Goal: Ask a question: Seek information or help from site administrators or community

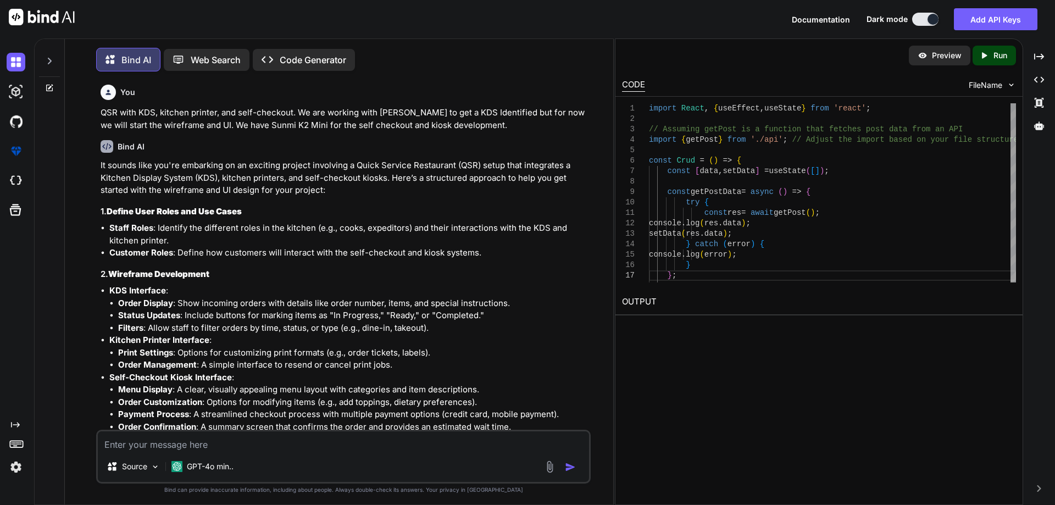
scroll to position [3854, 0]
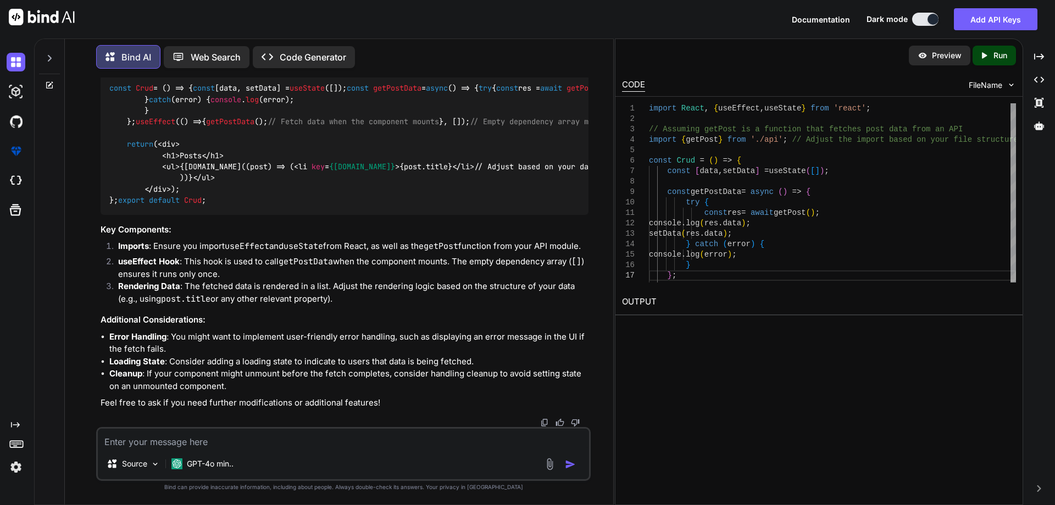
type textarea "w"
type textarea "x"
type textarea "wh"
type textarea "x"
type textarea "whu"
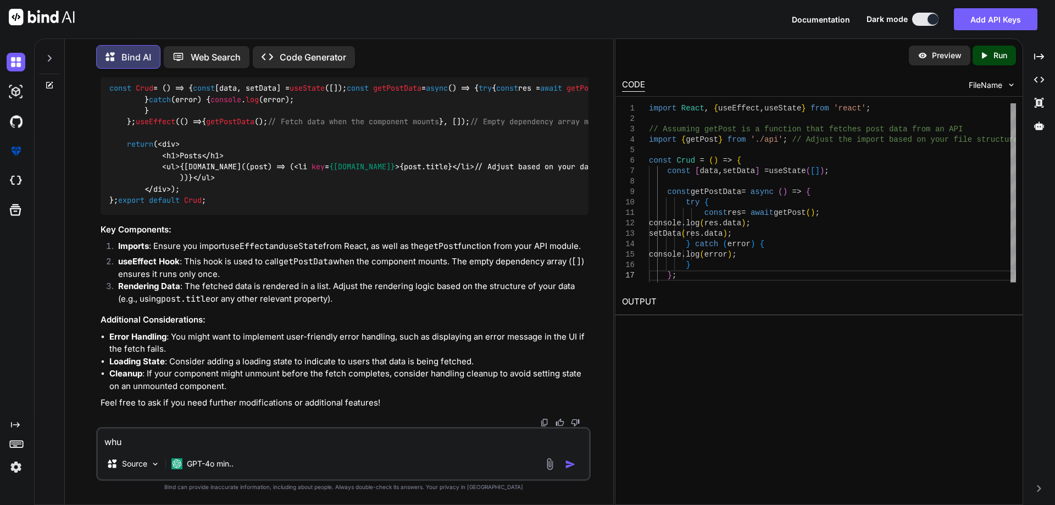
type textarea "x"
type textarea "whuc"
type textarea "x"
type textarea "whucg"
type textarea "x"
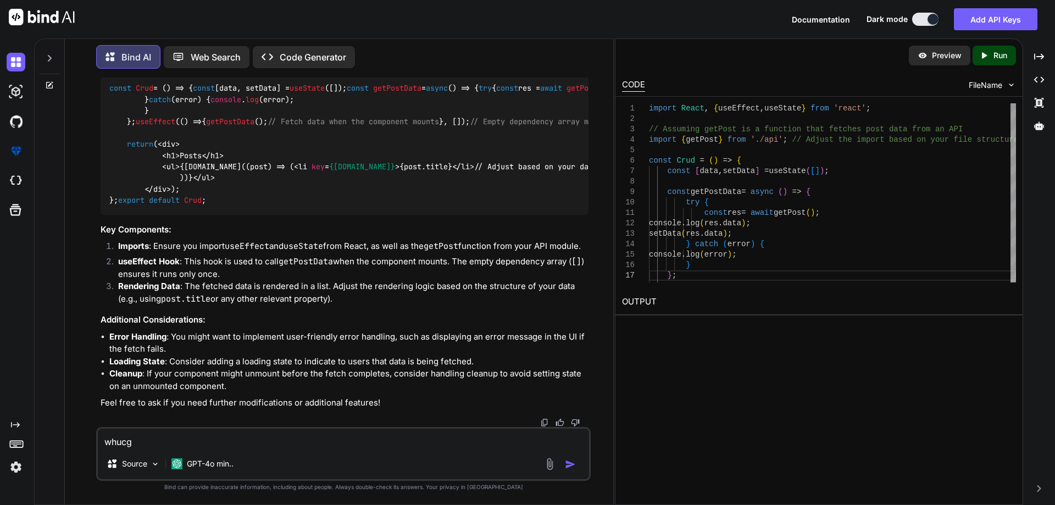
type textarea "whuc"
type textarea "x"
type textarea "whu"
type textarea "x"
type textarea "wh"
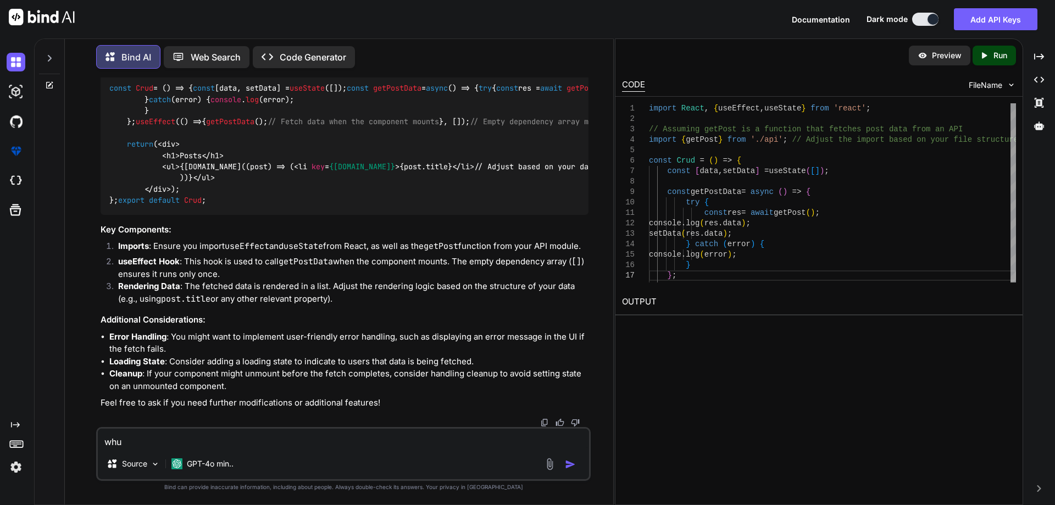
type textarea "x"
type textarea "whi"
type textarea "x"
type textarea "whic"
type textarea "x"
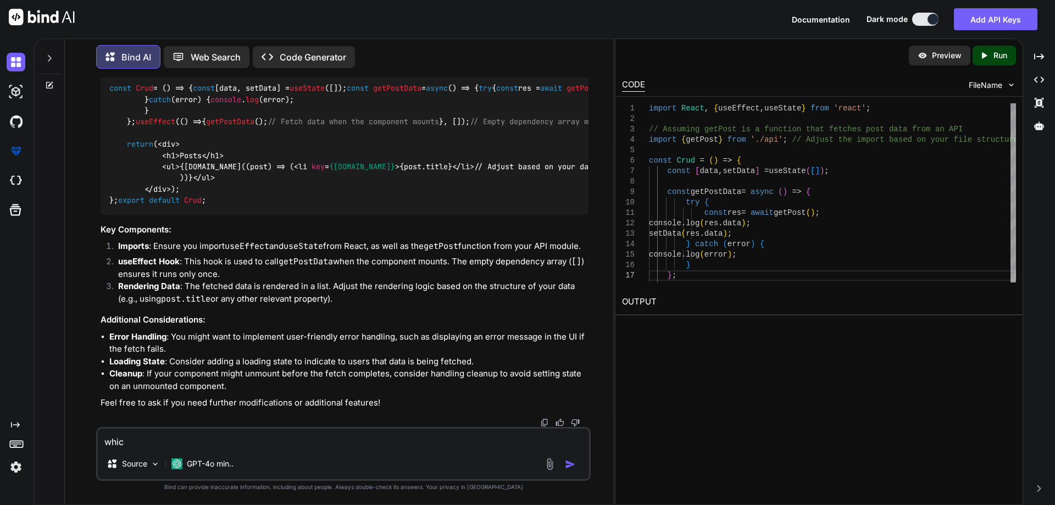
type textarea "which"
type textarea "x"
type textarea "which"
type textarea "x"
type textarea "which t"
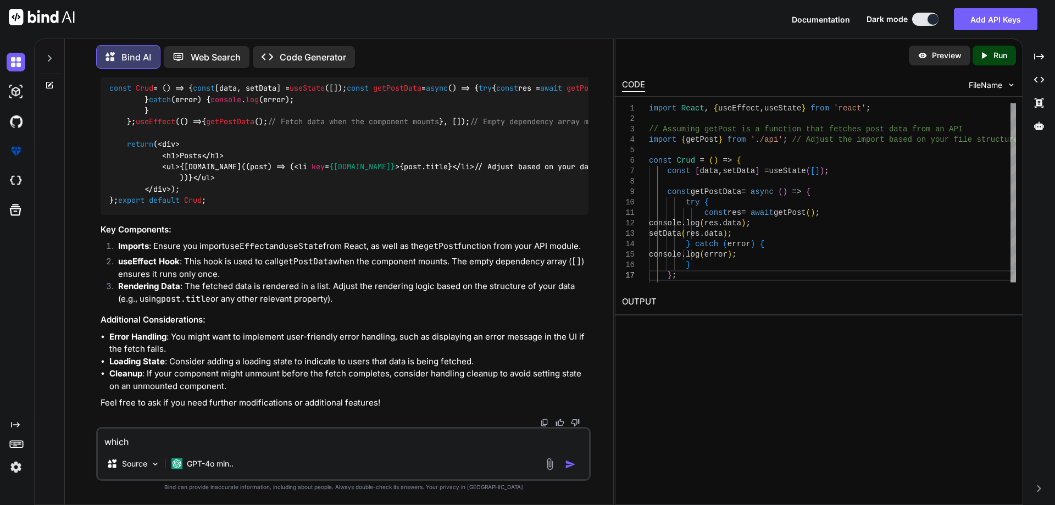
type textarea "x"
type textarea "which ty"
type textarea "x"
type textarea "which typ"
type textarea "x"
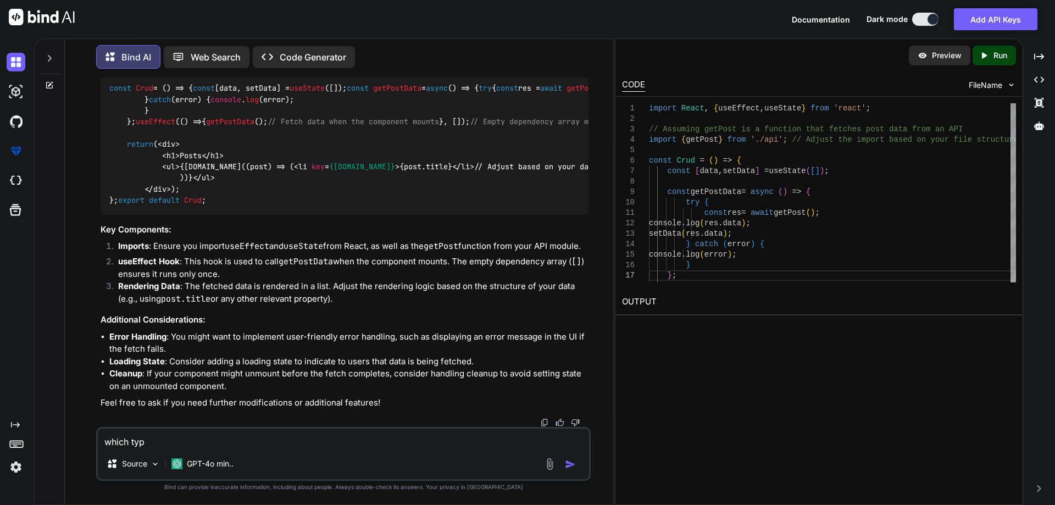
type textarea "which type"
type textarea "x"
type textarea "which type"
type textarea "x"
type textarea "which type o"
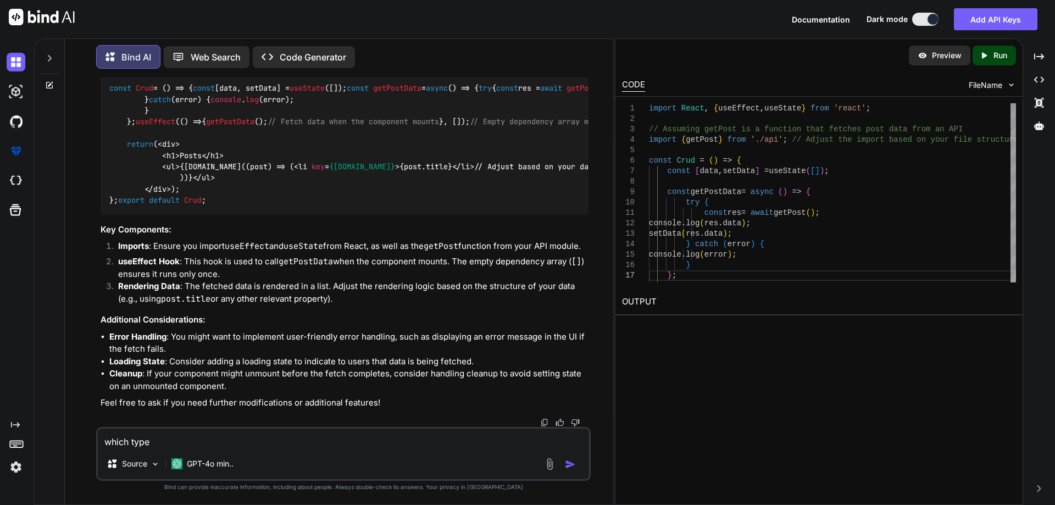
type textarea "x"
type textarea "which type of"
type textarea "x"
type textarea "which type of"
type textarea "x"
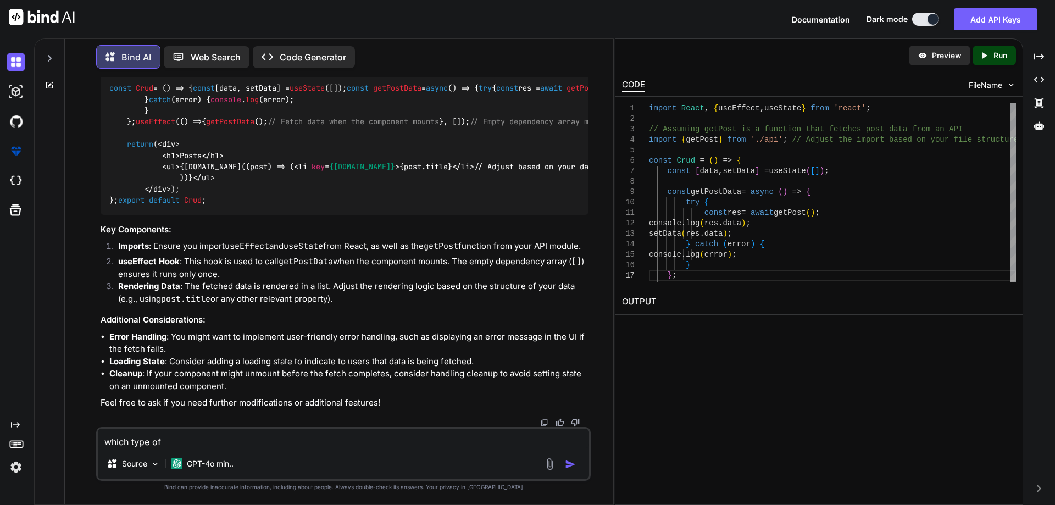
type textarea "which type of q"
type textarea "x"
type textarea "which type of qu"
type textarea "x"
type textarea "which type of que"
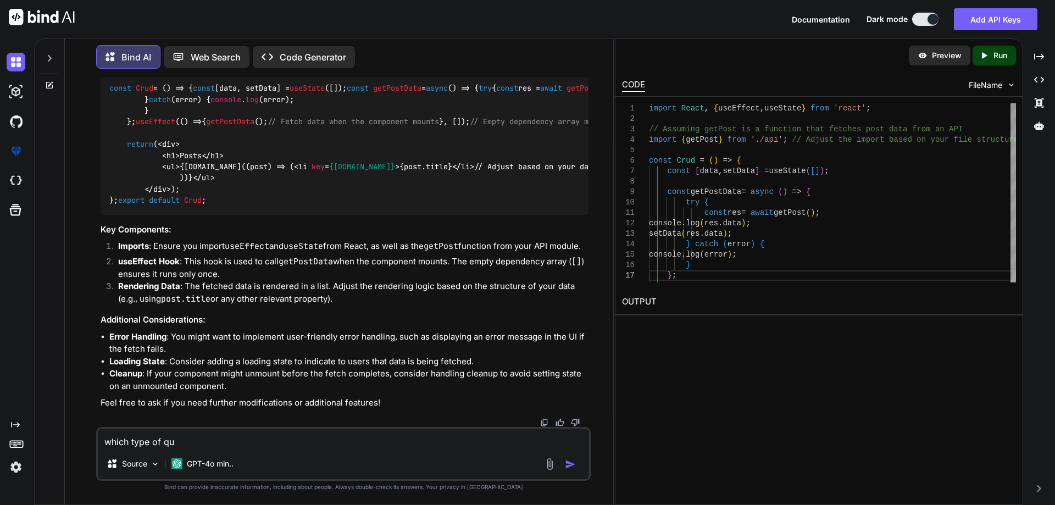
type textarea "x"
type textarea "which type of ques"
type textarea "x"
type textarea "which type of quest"
type textarea "x"
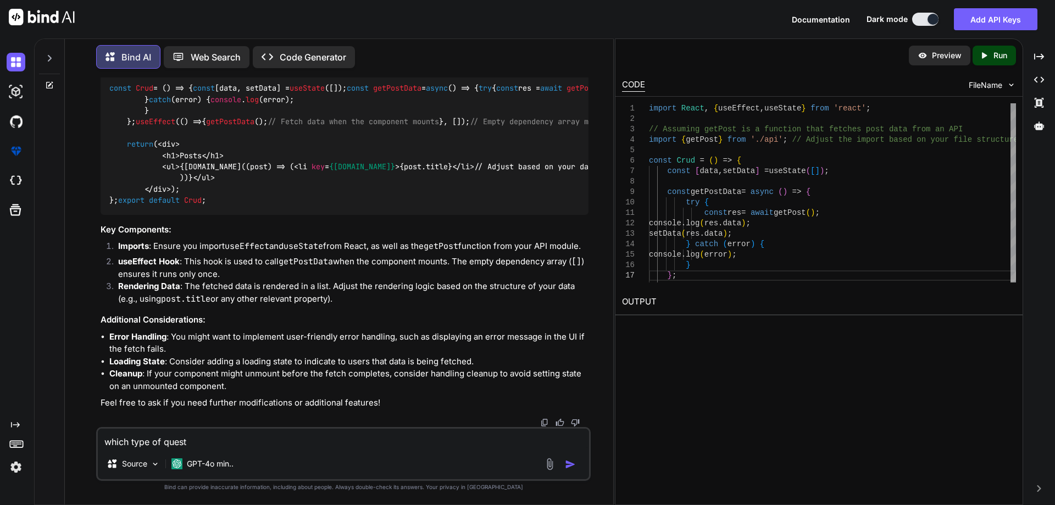
type textarea "which type of questi"
type textarea "x"
type textarea "which type of questio"
type textarea "x"
type textarea "which type of question"
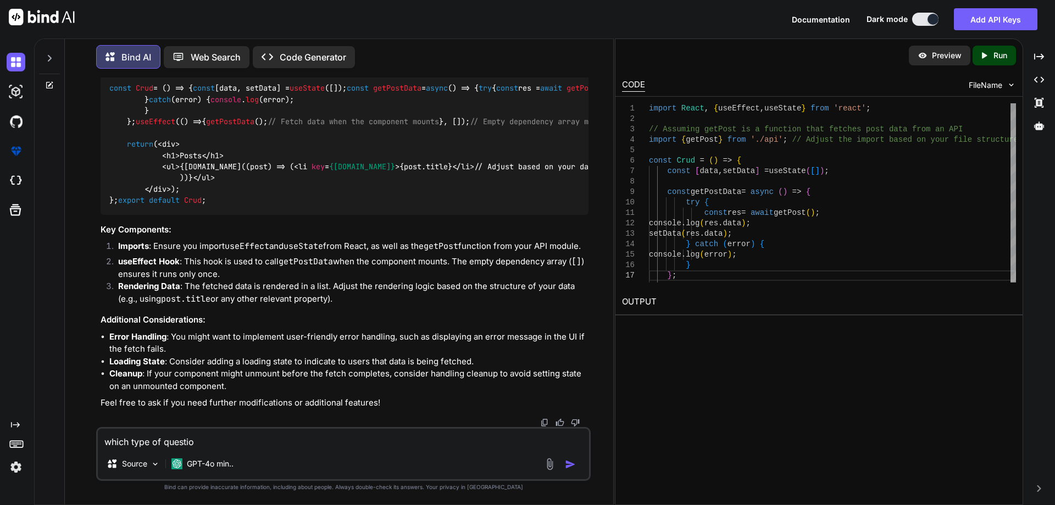
type textarea "x"
type textarea "which type of question"
type textarea "x"
type textarea "which type of question w"
type textarea "x"
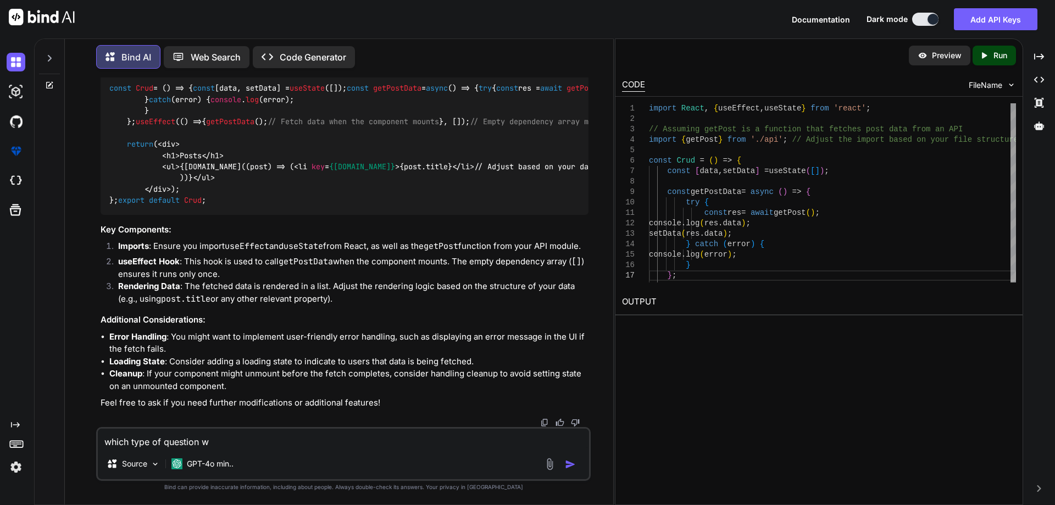
type textarea "which type of question we"
type textarea "x"
type textarea "which type of question we"
type textarea "x"
type textarea "which type of question we c"
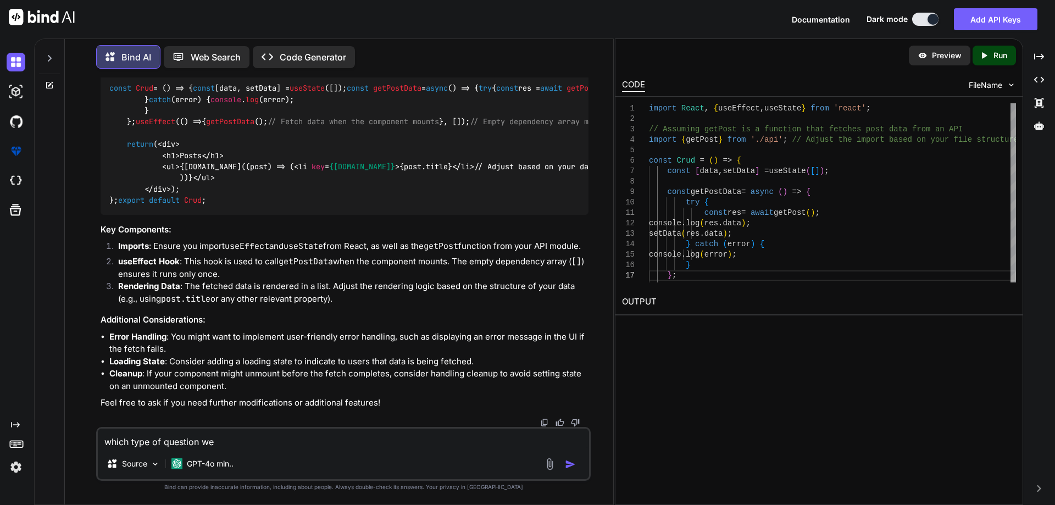
type textarea "x"
type textarea "which type of question we ca"
type textarea "x"
type textarea "which type of question we can"
type textarea "x"
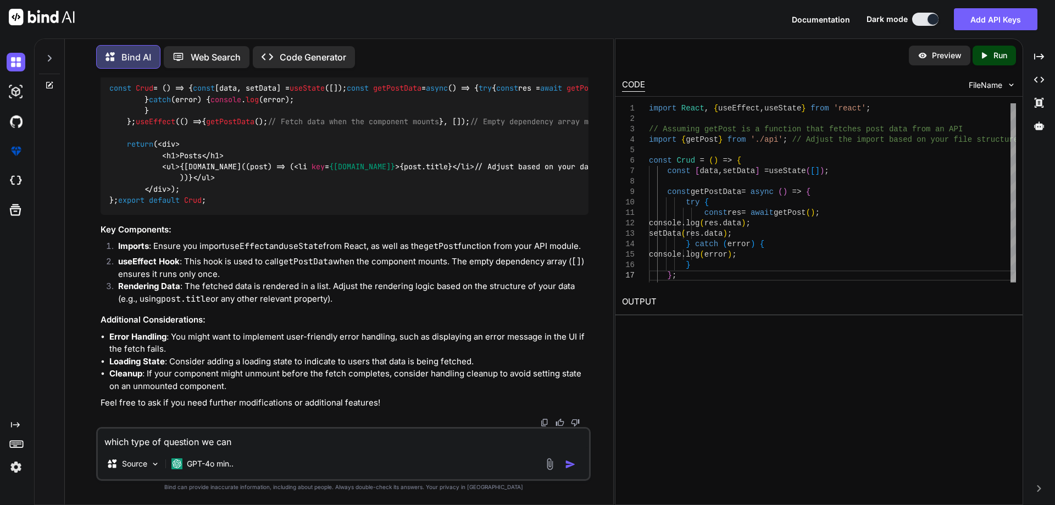
type textarea "which type of question we can"
type textarea "x"
type textarea "which type of question we can a"
type textarea "x"
type textarea "which type of question we can as"
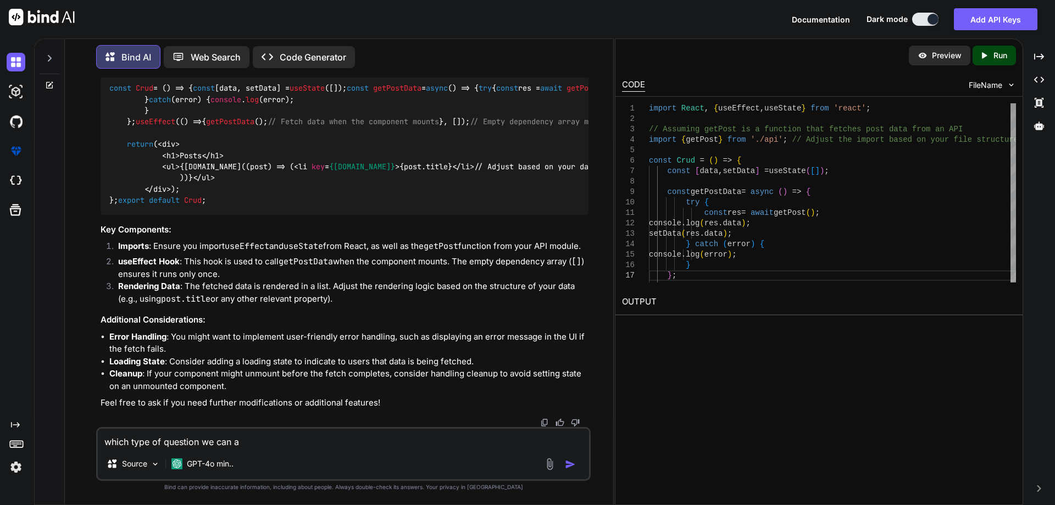
type textarea "x"
type textarea "which type of question we can ask"
type textarea "x"
type textarea "which type of question we can ask"
type textarea "x"
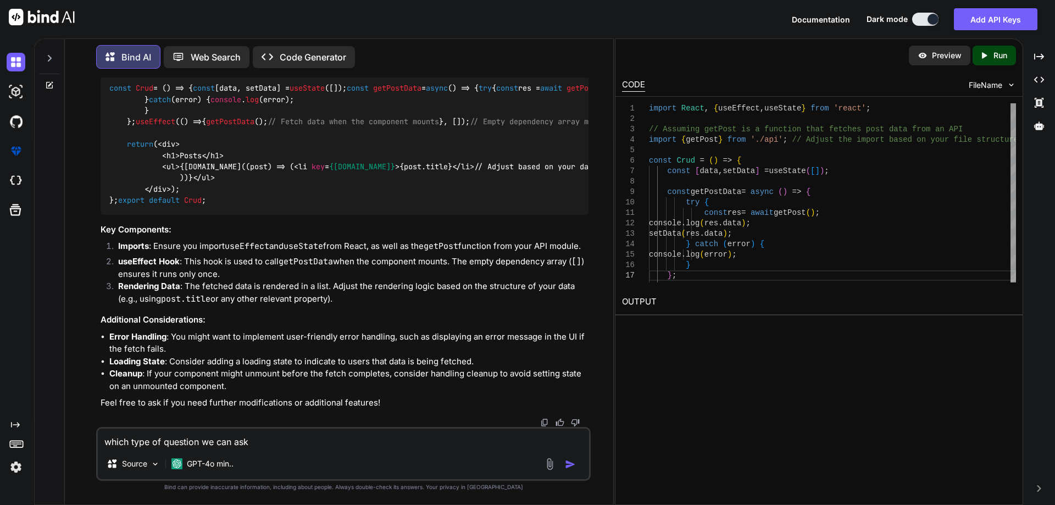
type textarea "which type of question we can ask w"
type textarea "x"
type textarea "which type of question we can ask wi"
type textarea "x"
type textarea "which type of question we can ask wit"
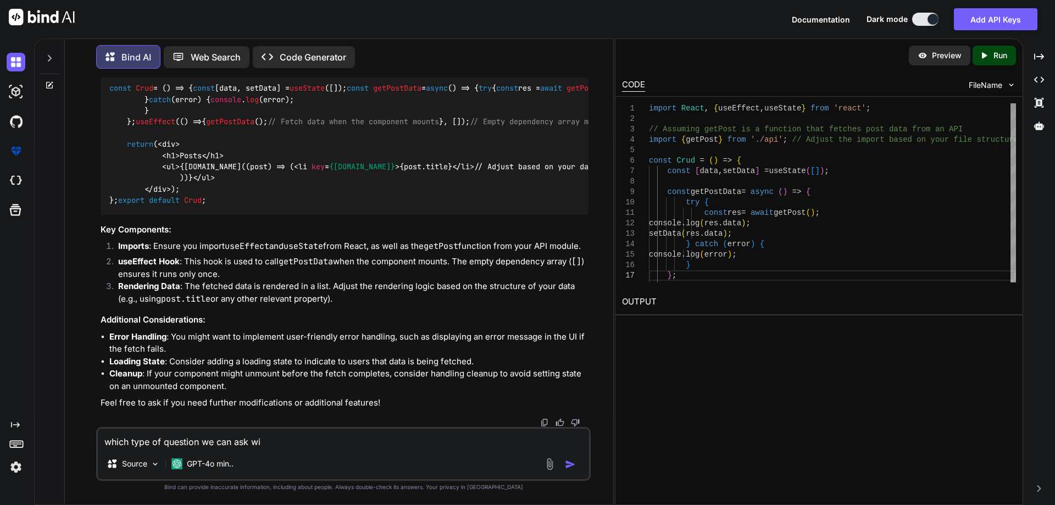
type textarea "x"
type textarea "which type of question we can ask with"
type textarea "x"
type textarea "which type of question we can ask with"
type textarea "x"
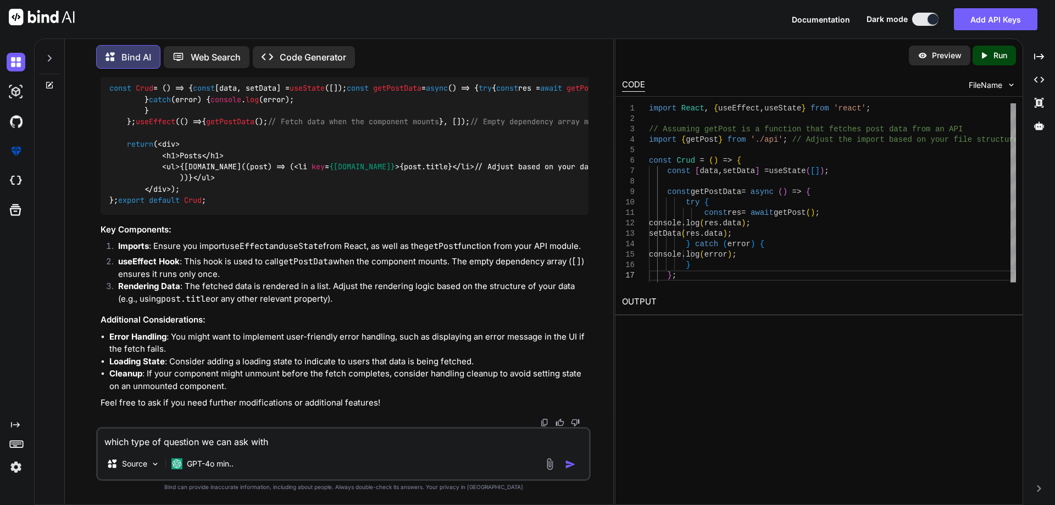
type textarea "which type of question we can ask with l"
type textarea "x"
type textarea "which type of question we can ask with [PERSON_NAME]"
type textarea "x"
type textarea "which type of question we can ask with [PERSON_NAME]"
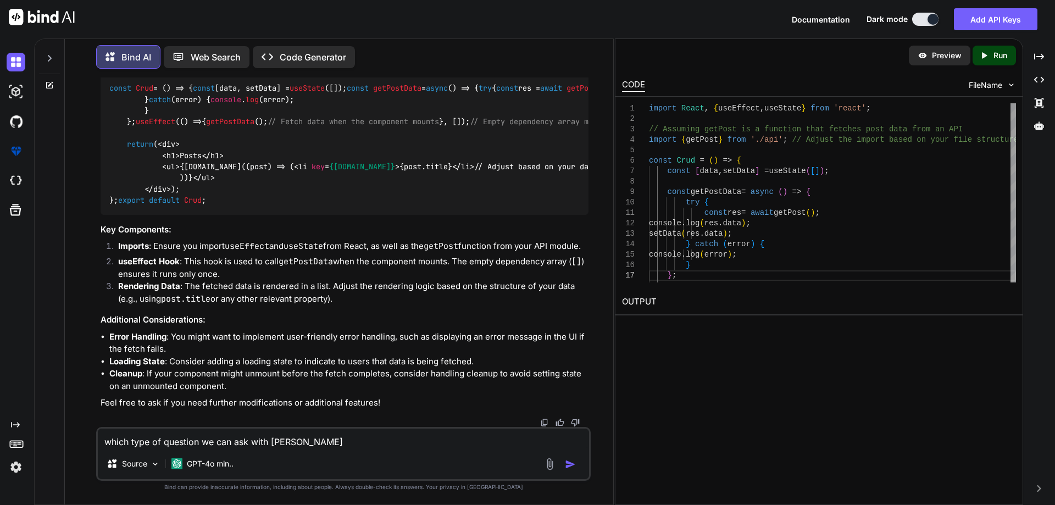
type textarea "x"
type textarea "which type of question we can ask with line"
type textarea "x"
type textarea "which type of question we can ask with linet"
type textarea "x"
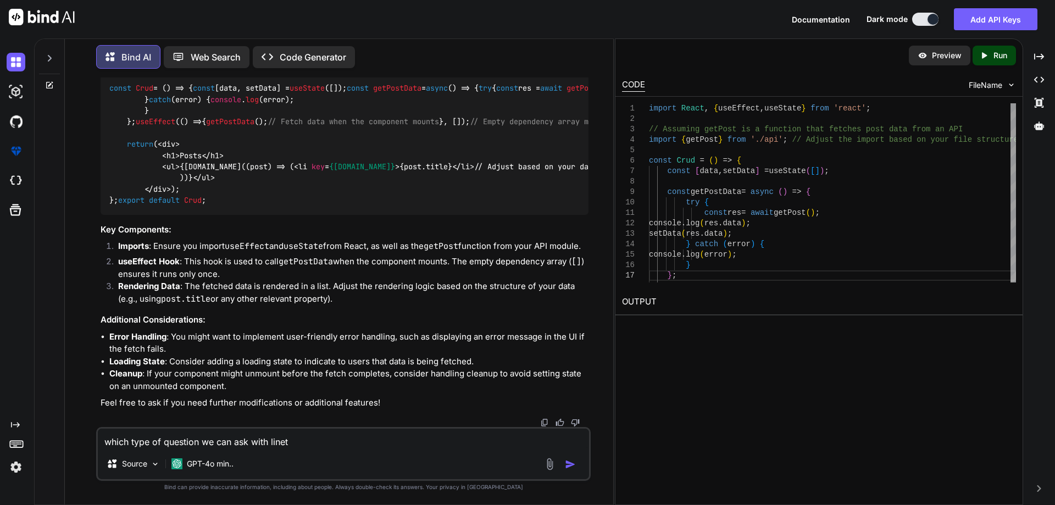
type textarea "which type of question we can ask with linet"
type textarea "x"
type textarea "which type of question we can ask with linet"
type textarea "x"
type textarea "which type of question we can ask with line"
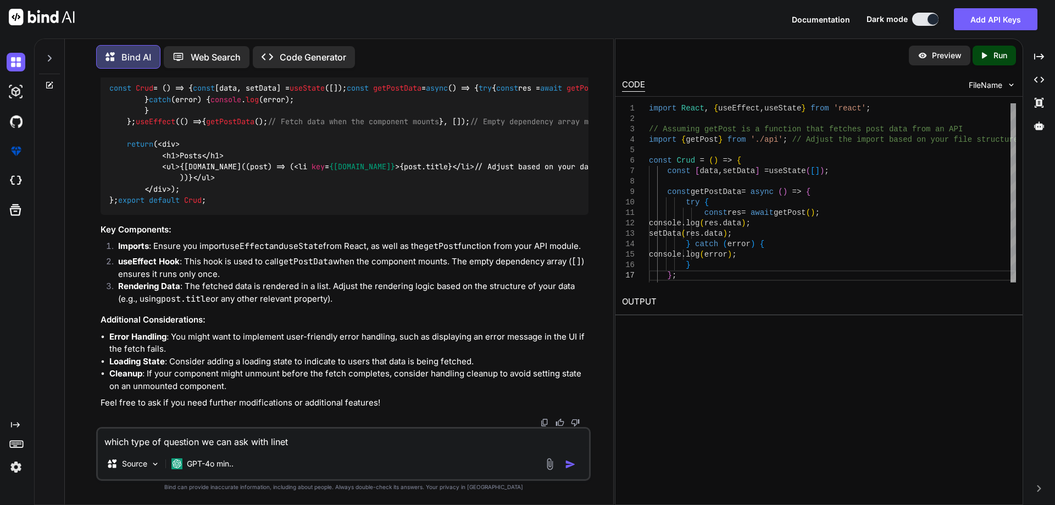
type textarea "x"
type textarea "which type of question we can ask with [PERSON_NAME]"
type textarea "x"
type textarea "which type of question we can ask with [PERSON_NAME]"
type textarea "x"
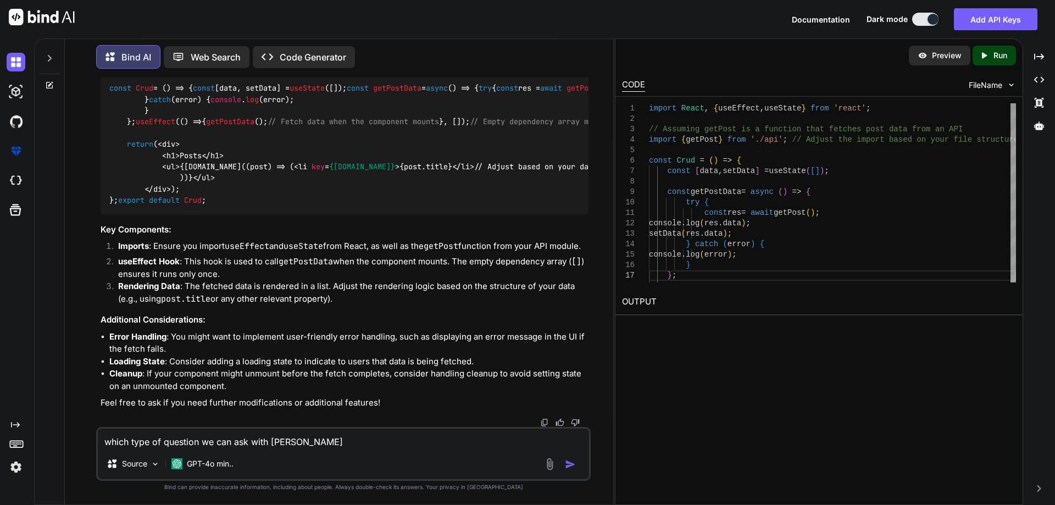
type textarea "which type of question we can ask with l"
type textarea "x"
type textarea "which type of question we can ask with lc"
type textarea "x"
type textarea "which type of question we can ask with lcl"
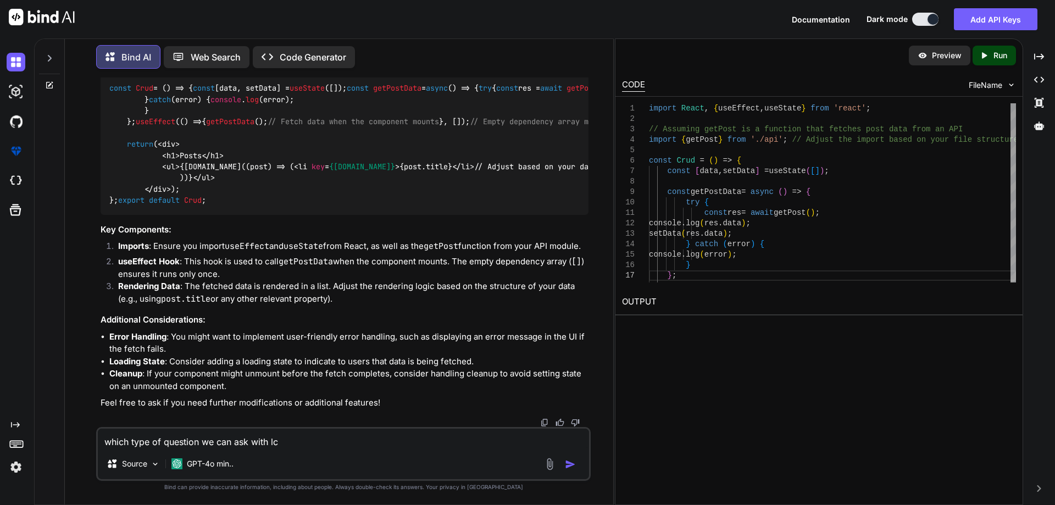
type textarea "x"
type textarea "which type of question we can ask with lcli"
type textarea "x"
type textarea "which type of question we can ask with lclie"
type textarea "x"
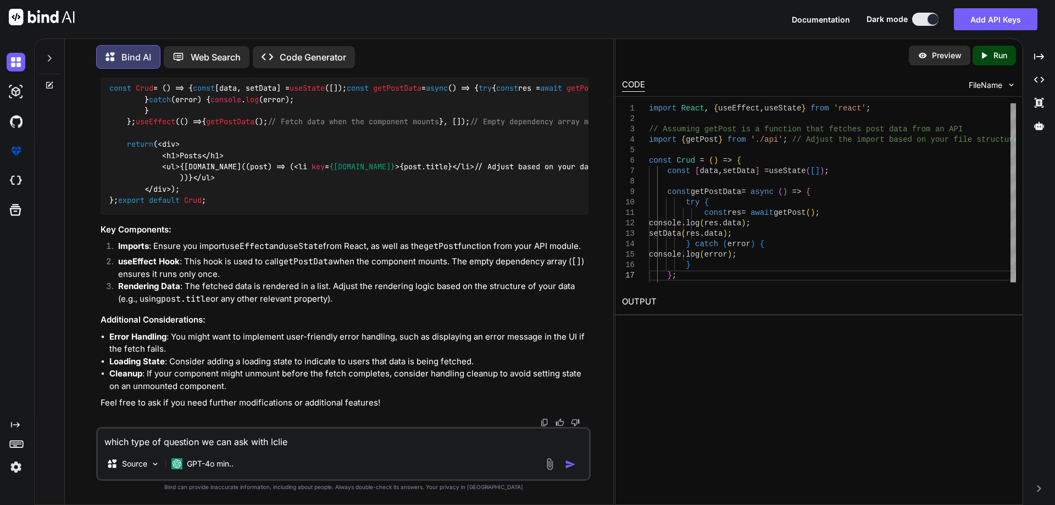
type textarea "which type of question we can ask with lclieb"
type textarea "x"
type textarea "which type of question we can ask with lclie"
type textarea "x"
type textarea "which type of question we can ask with lcli"
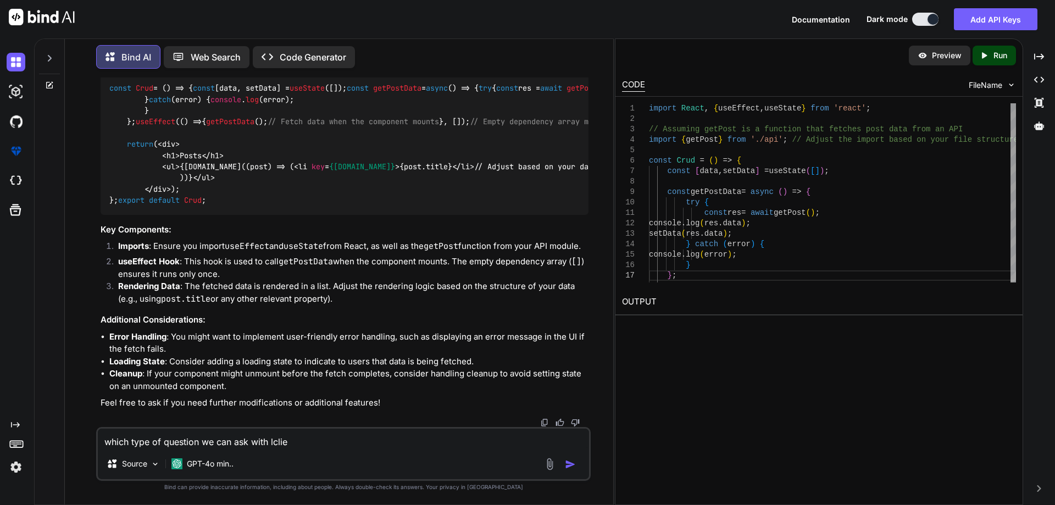
type textarea "x"
type textarea "which type of question we can ask with lcl"
type textarea "x"
type textarea "which type of question we can ask with lc"
type textarea "x"
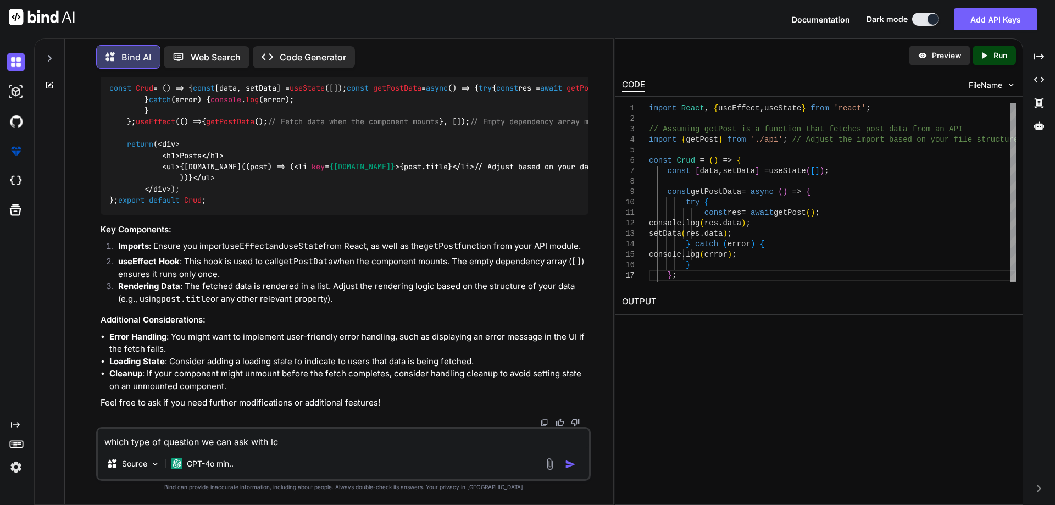
type textarea "which type of question we can ask with l"
type textarea "x"
type textarea "which type of question we can ask with"
type textarea "x"
type textarea "which type of question we can ask with c"
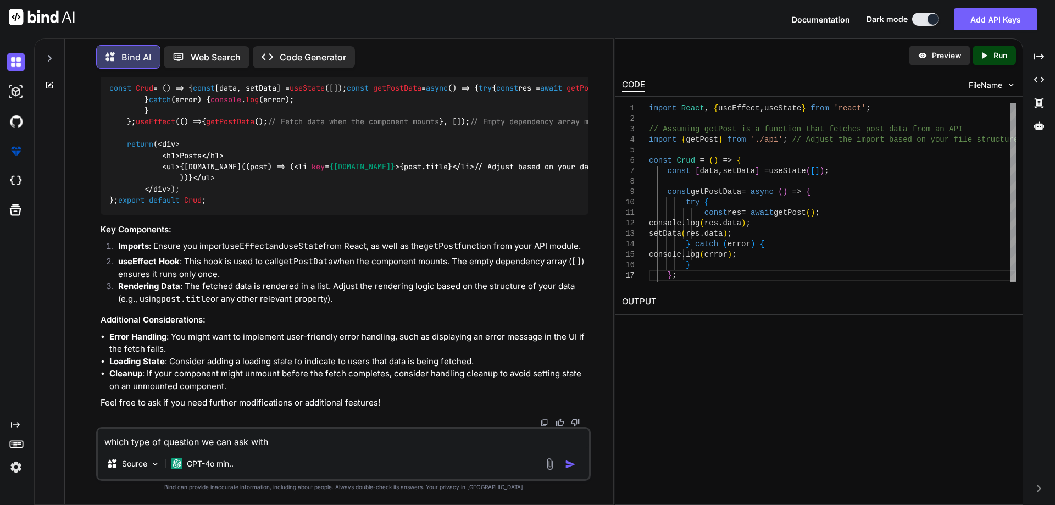
type textarea "x"
type textarea "which type of question we can ask with cl"
type textarea "x"
type textarea "which type of question we can ask with cli"
type textarea "x"
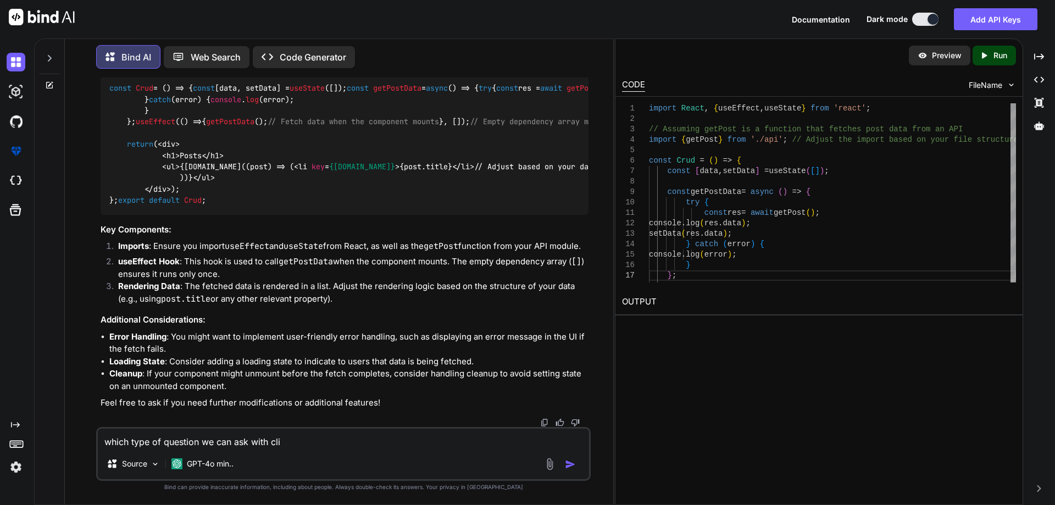
type textarea "which type of question we can ask with clie"
type textarea "x"
type textarea "which type of question we can ask with clien"
type textarea "x"
type textarea "which type of question we can ask with client"
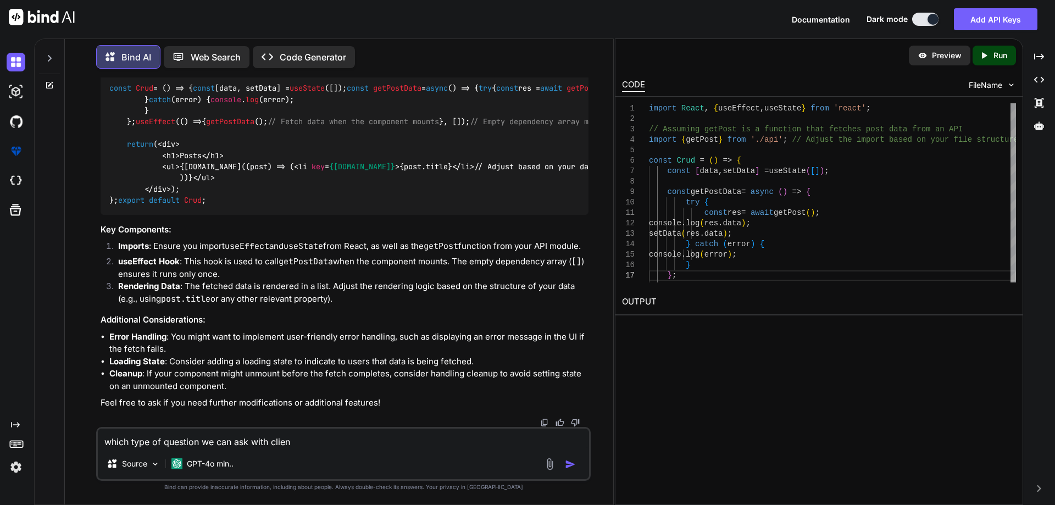
type textarea "x"
type textarea "which type of question we can ask with client"
type textarea "x"
type textarea "which type of question we can ask with client f"
type textarea "x"
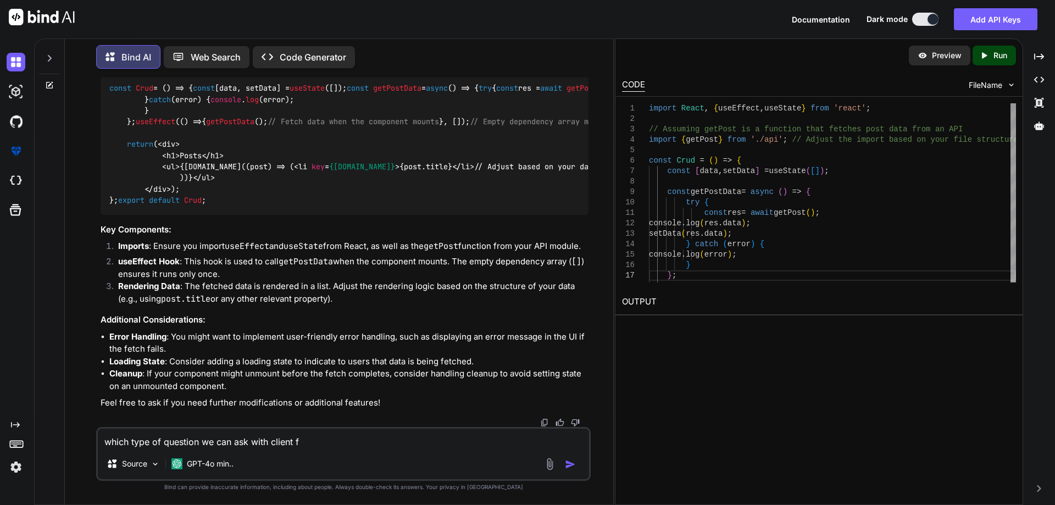
type textarea "which type of question we can ask with client fo"
type textarea "x"
type textarea "which type of question we can ask with client foe"
type textarea "x"
type textarea "which type of question we can ask with client fo"
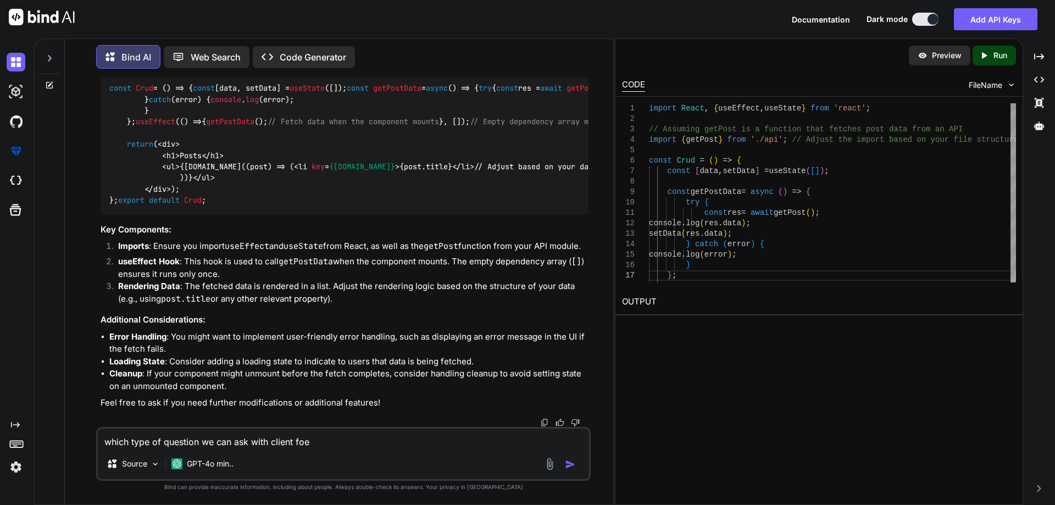
type textarea "x"
type textarea "which type of question we can ask with client for"
type textarea "x"
type textarea "which type of question we can ask with client for"
type textarea "x"
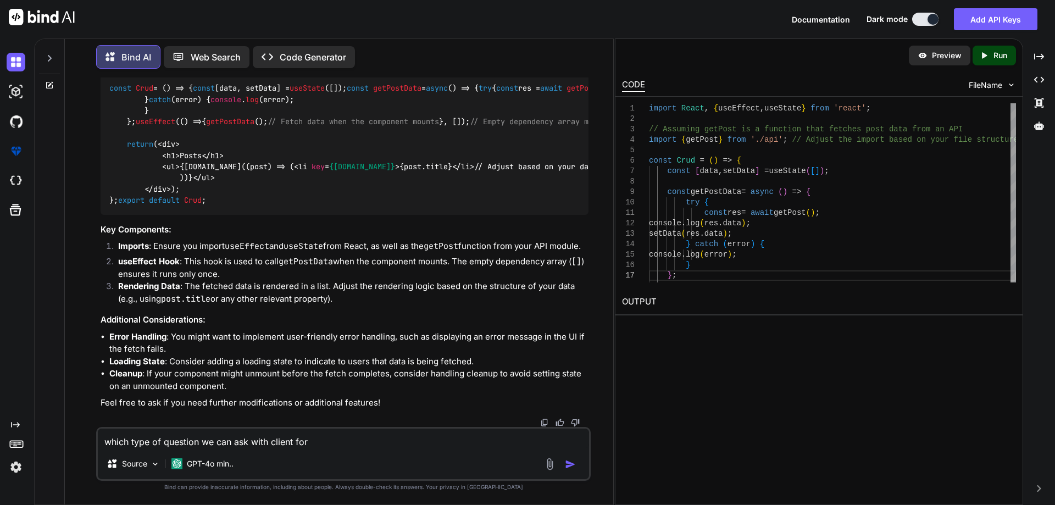
type textarea "which type of question we can ask with client for q"
type textarea "x"
type textarea "which type of question we can ask with client for qs"
type textarea "x"
type textarea "which type of question we can ask with client for qsr"
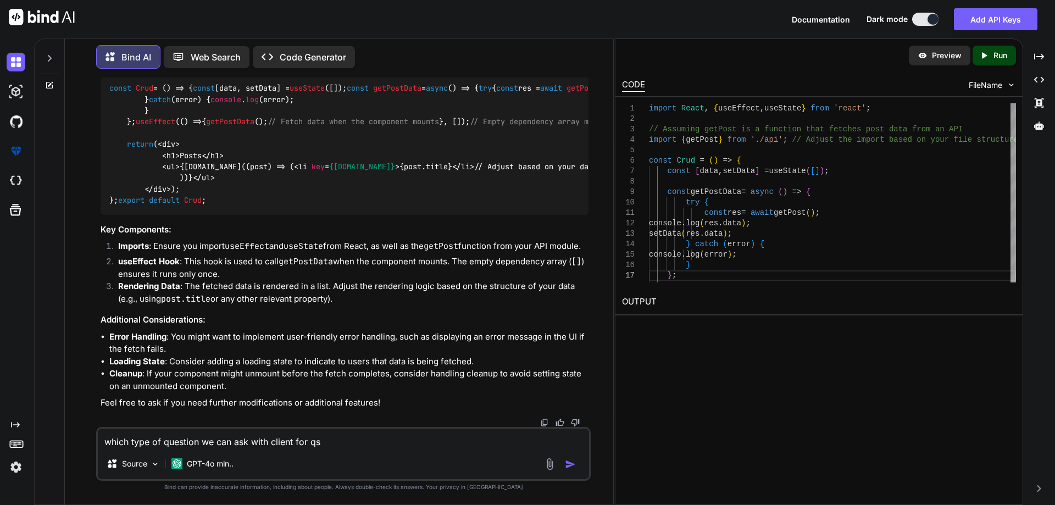
type textarea "x"
type textarea "which type of question we can ask with client for qsr"
type textarea "x"
type textarea "which type of question we can ask with client for qsr m"
type textarea "x"
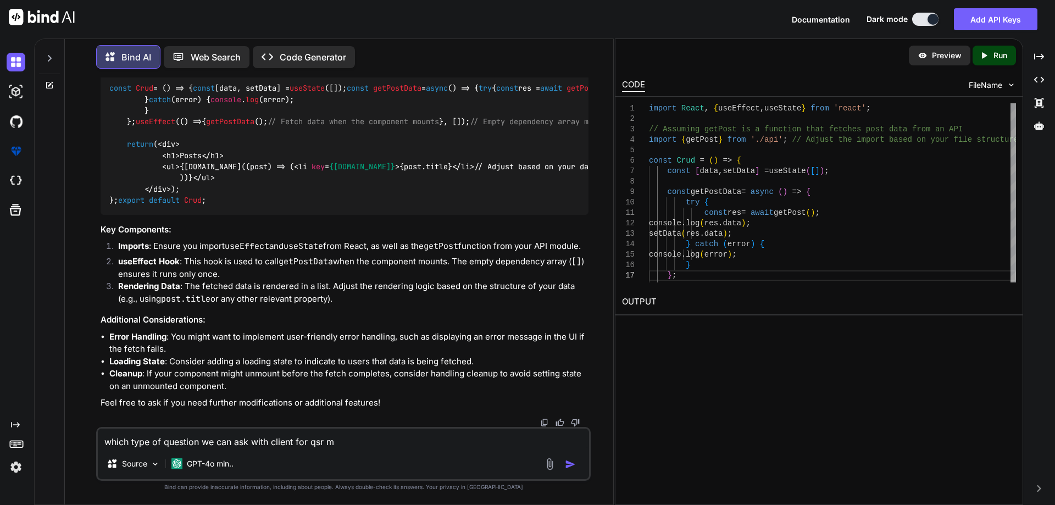
type textarea "which type of question we can ask with client for qsr mo"
type textarea "x"
type textarea "which type of question we can ask with client for qsr mod"
type textarea "x"
type textarea "which type of question we can ask with client for qsr modu"
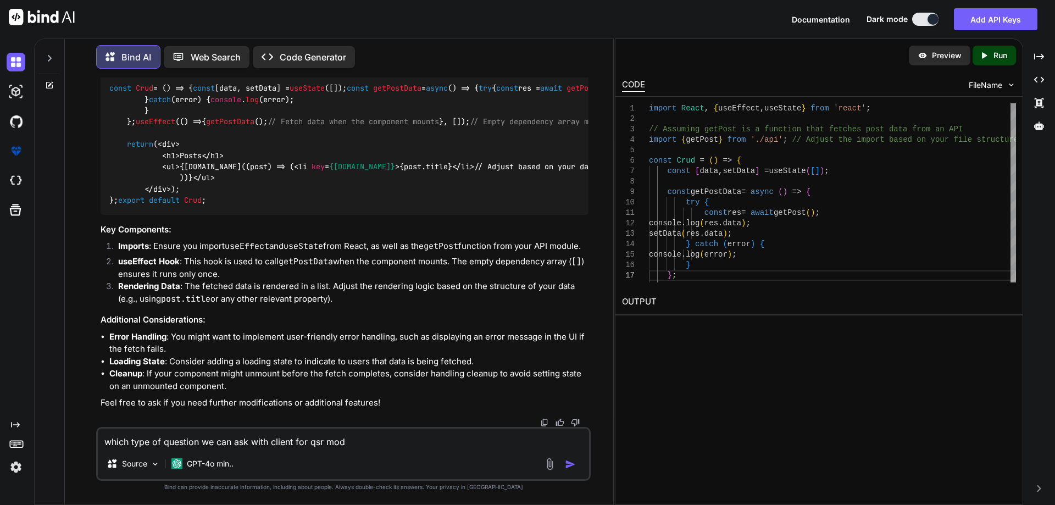
type textarea "x"
type textarea "which type of question we can ask with client for qsr modul"
type textarea "x"
type textarea "which type of question we can ask with client for qsr module"
type textarea "x"
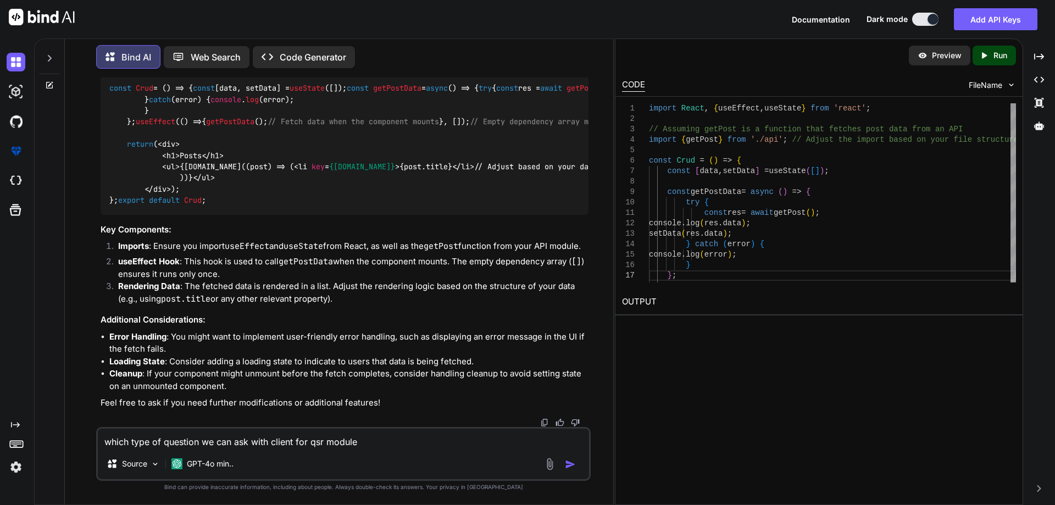
type textarea "which type of question we can ask with client for qsr module"
type textarea "x"
type textarea "which type of question we can ask with client for qsr module d"
type textarea "x"
type textarea "which type of question we can ask with client for qsr module de"
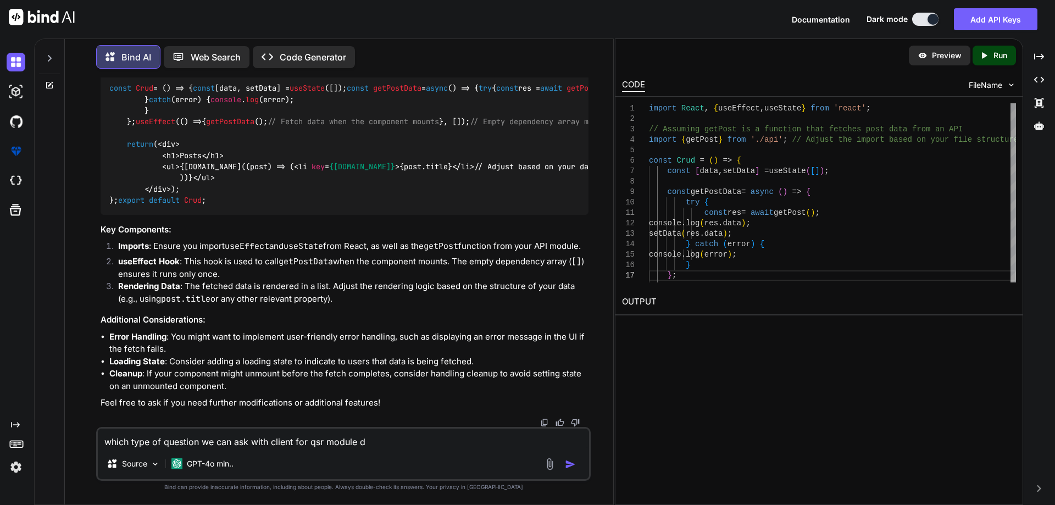
type textarea "x"
type textarea "which type of question we can ask with client for qsr module dev"
type textarea "x"
type textarea "which type of question we can ask with client for qsr module deve"
type textarea "x"
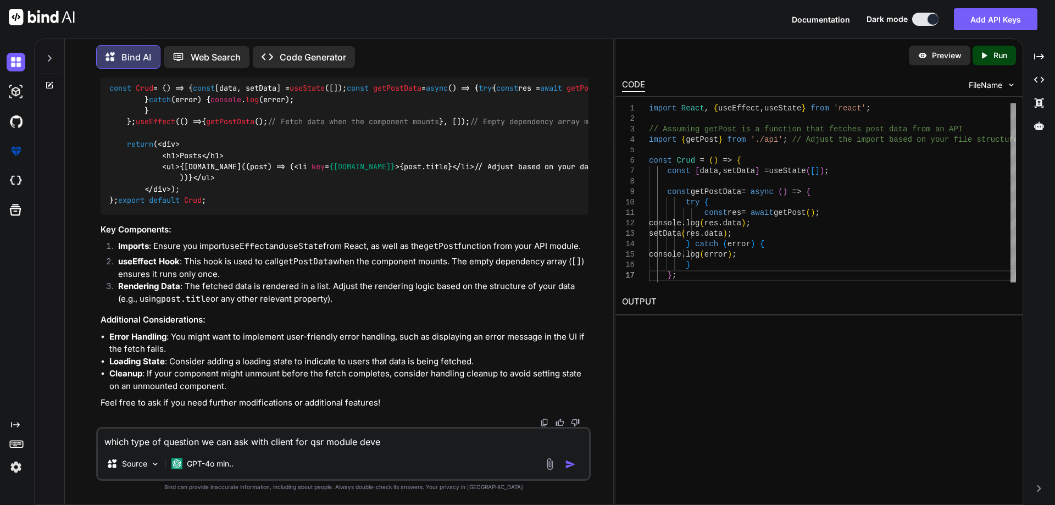
type textarea "which type of question we can ask with client for qsr module devel"
type textarea "x"
type textarea "which type of question we can ask with client for qsr module develo"
type textarea "x"
type textarea "which type of question we can ask with client for qsr module develop"
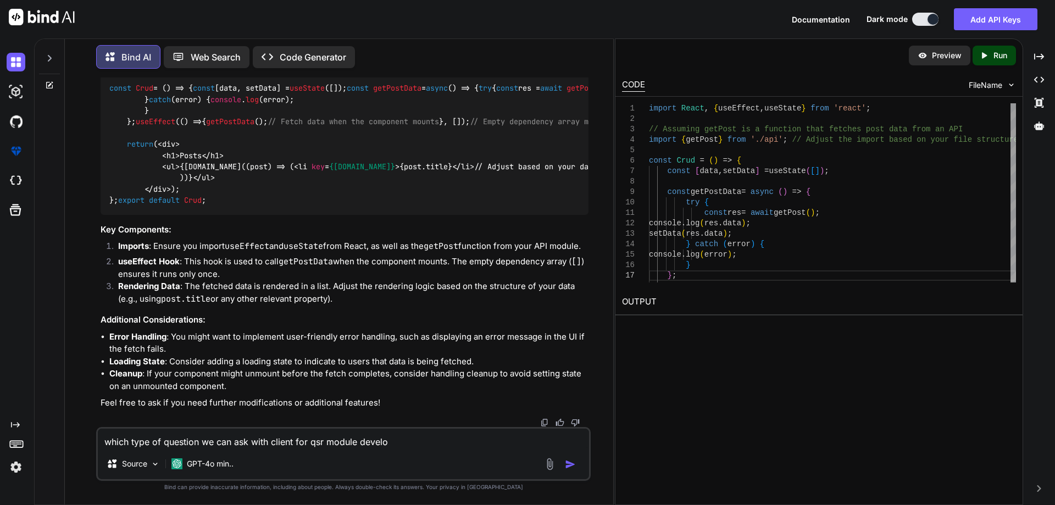
type textarea "x"
type textarea "which type of question we can ask with client for qsr module developm"
type textarea "x"
type textarea "which type of question we can ask with client for qsr module developme"
type textarea "x"
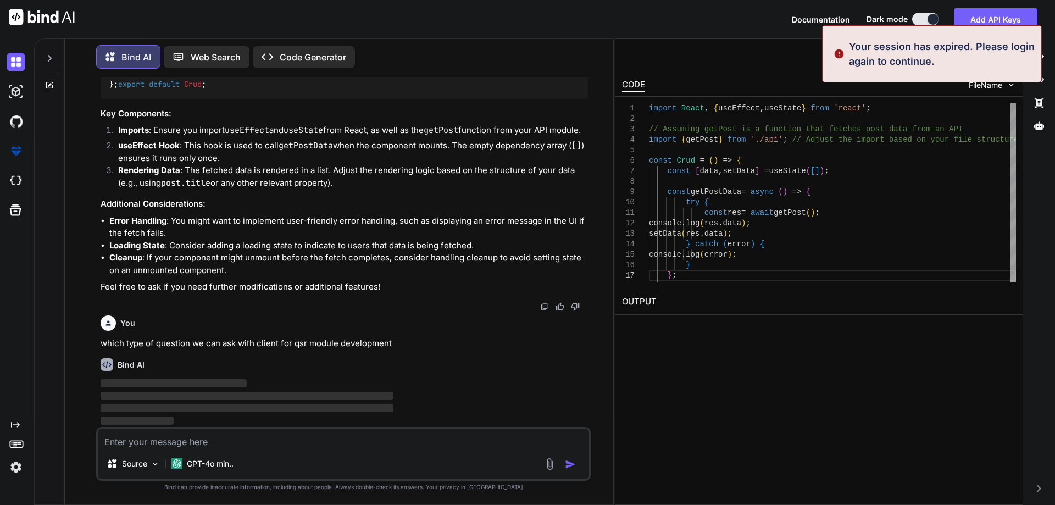
scroll to position [0, 0]
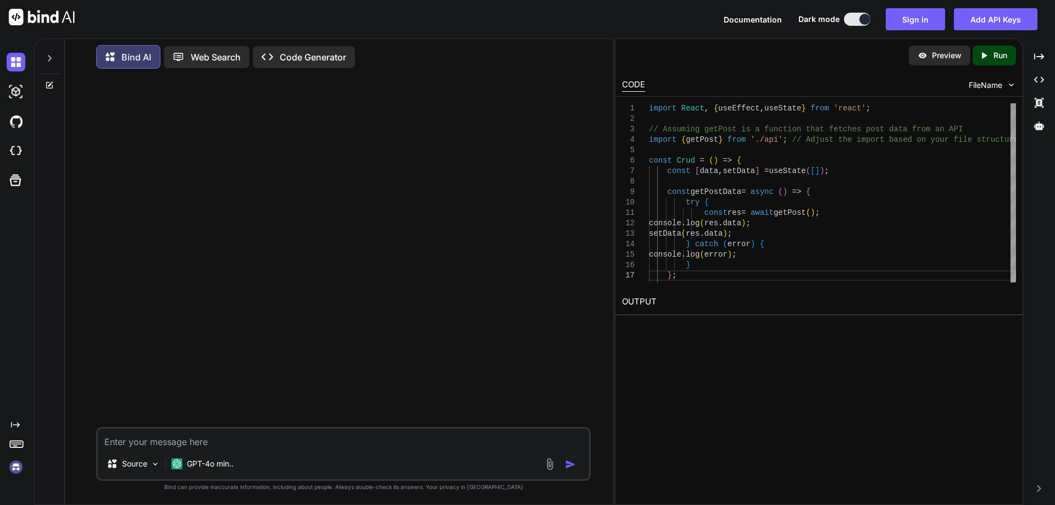
drag, startPoint x: 422, startPoint y: 440, endPoint x: 96, endPoint y: 442, distance: 326.8
click at [96, 442] on div "which type of question we can ask with client for qsr module development Source…" at bounding box center [343, 454] width 494 height 54
click at [926, 32] on div "Documentation Dark mode Sign in Add API Keys Created with Pixso." at bounding box center [527, 19] width 1055 height 38
click at [926, 24] on button "Sign in" at bounding box center [915, 19] width 59 height 22
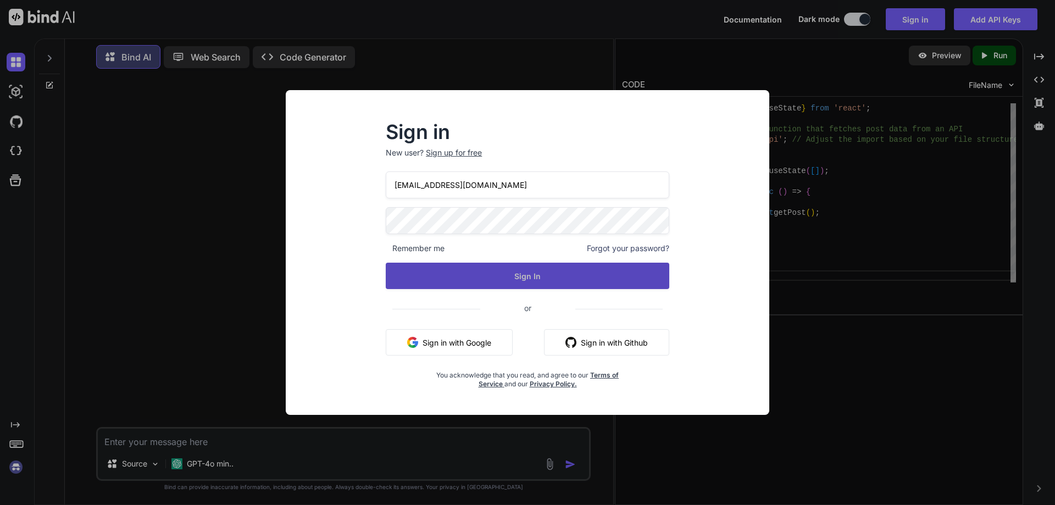
click at [479, 281] on button "Sign In" at bounding box center [527, 276] width 283 height 26
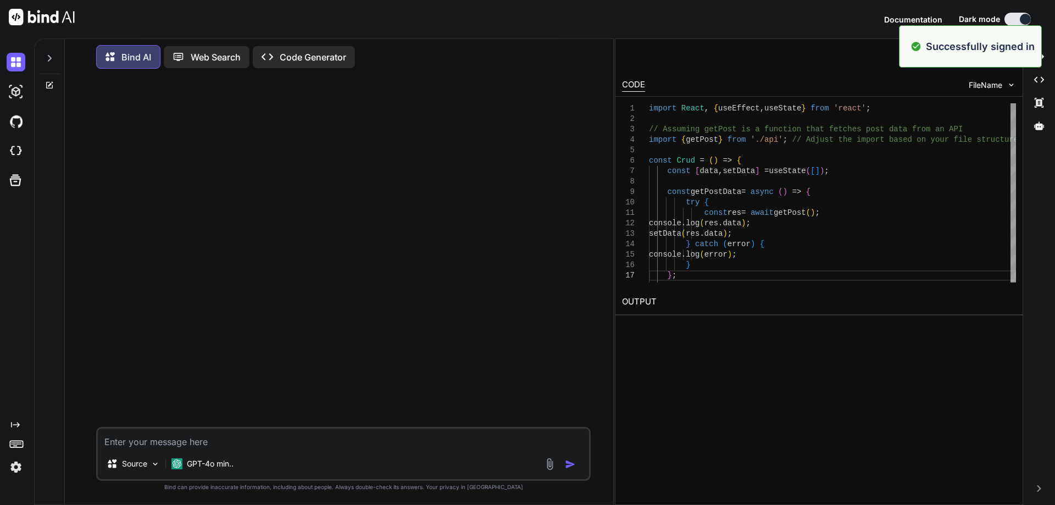
click at [154, 434] on textarea at bounding box center [343, 438] width 491 height 20
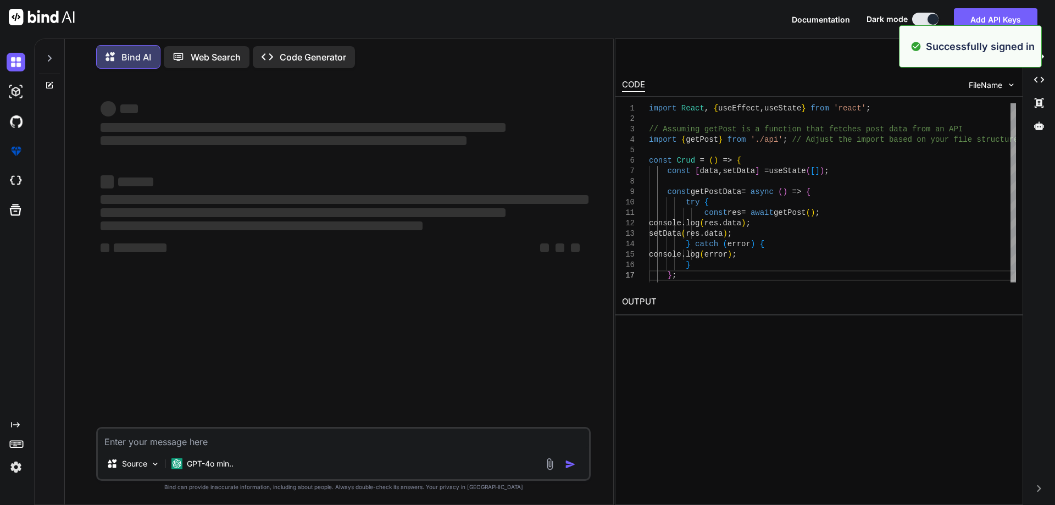
paste textarea "which type of question we can ask with client for qsr module development"
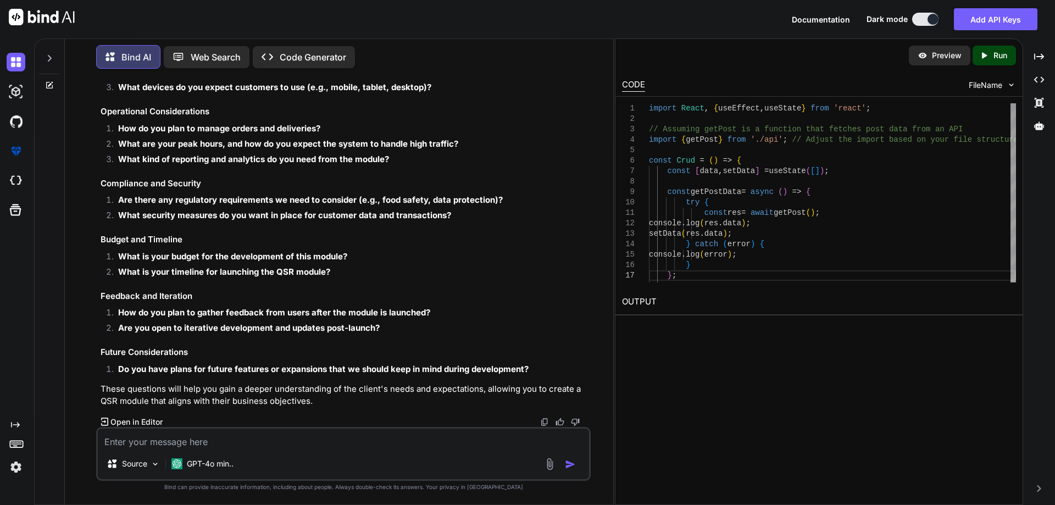
scroll to position [313, 0]
click at [160, 439] on textarea at bounding box center [343, 438] width 491 height 20
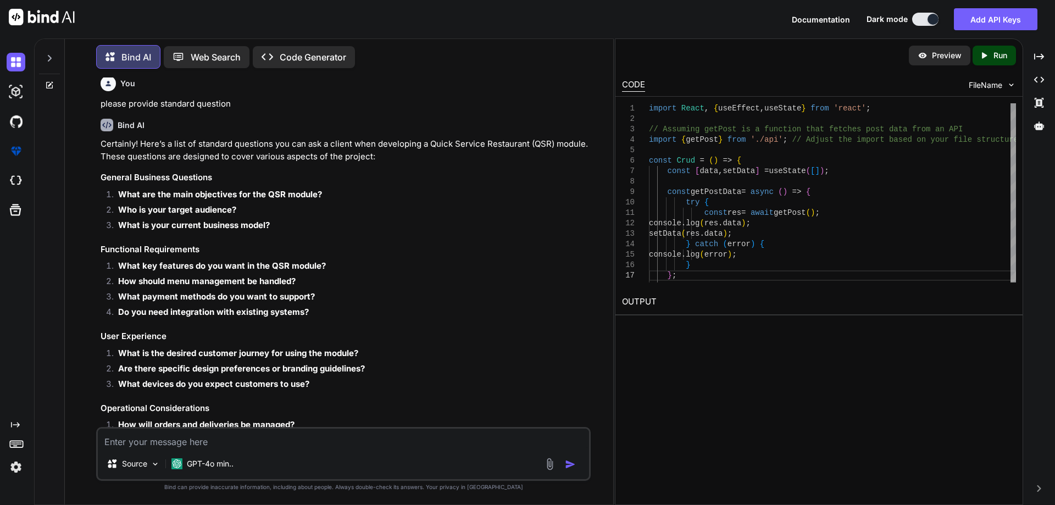
scroll to position [723, 0]
